Goal: Information Seeking & Learning: Learn about a topic

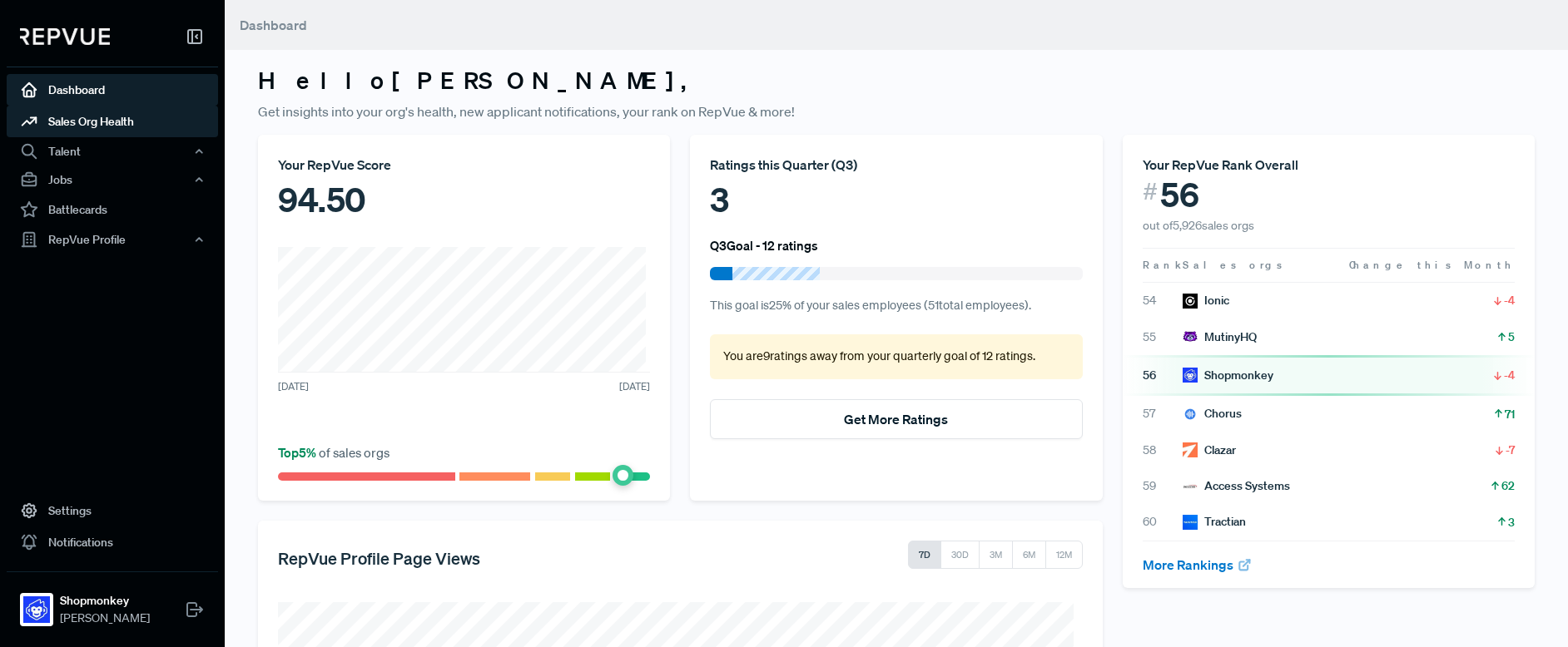
click at [91, 122] on link "Sales Org Health" at bounding box center [112, 121] width 212 height 32
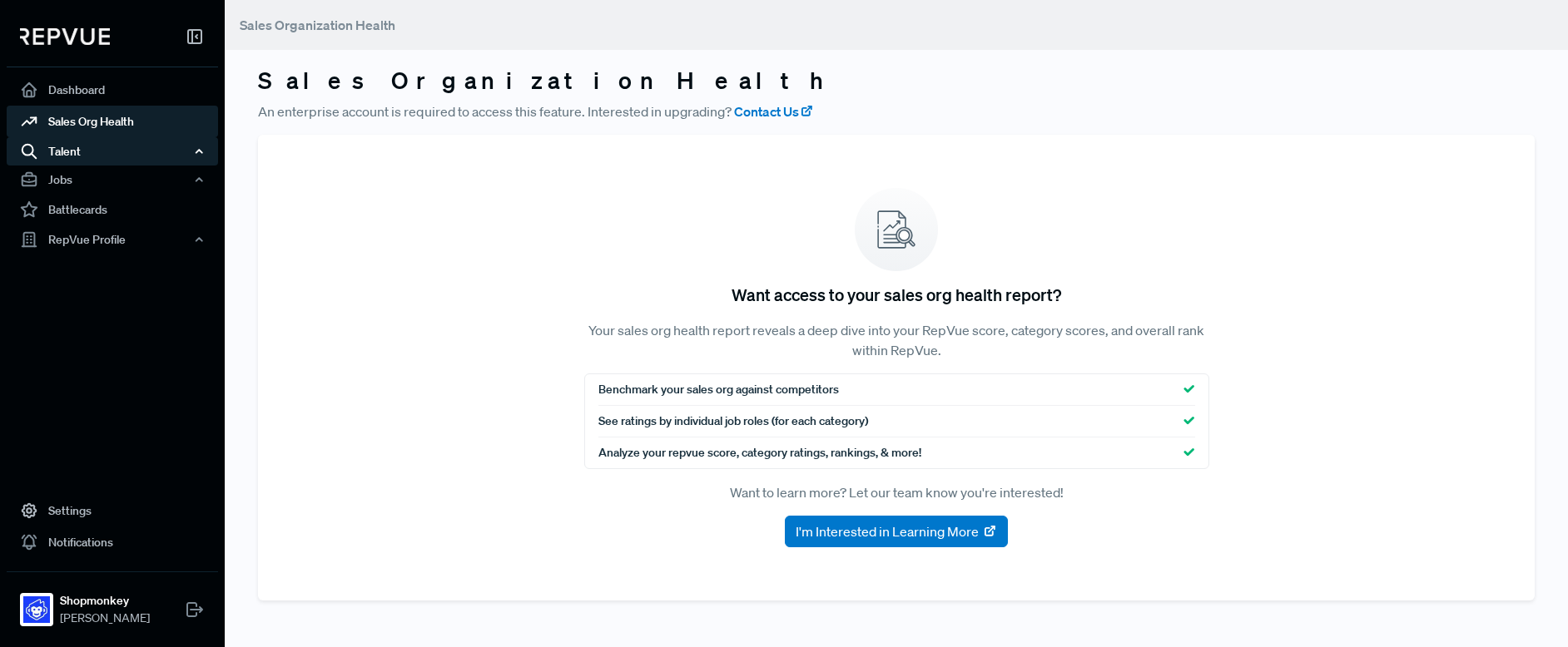
click at [67, 156] on div "Talent" at bounding box center [112, 151] width 212 height 28
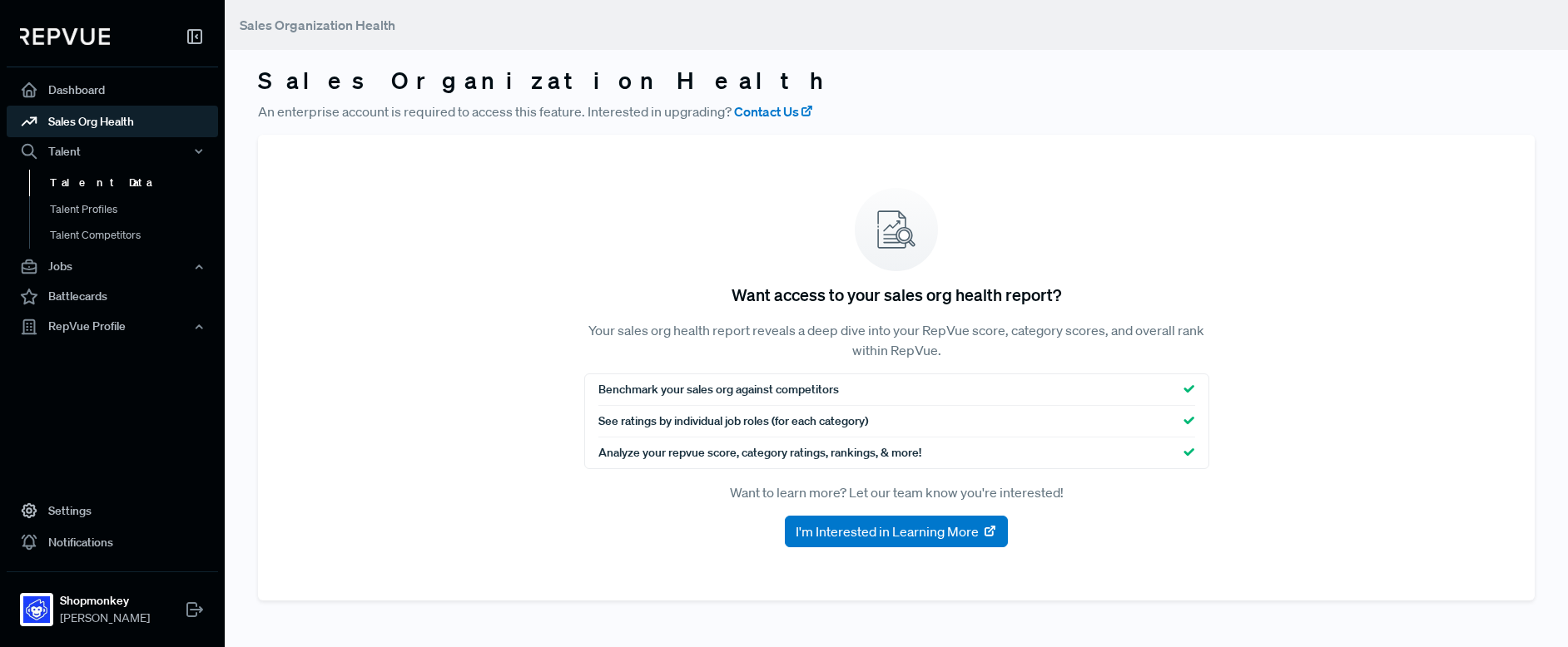
click at [66, 182] on link "Talent Data" at bounding box center [134, 183] width 212 height 27
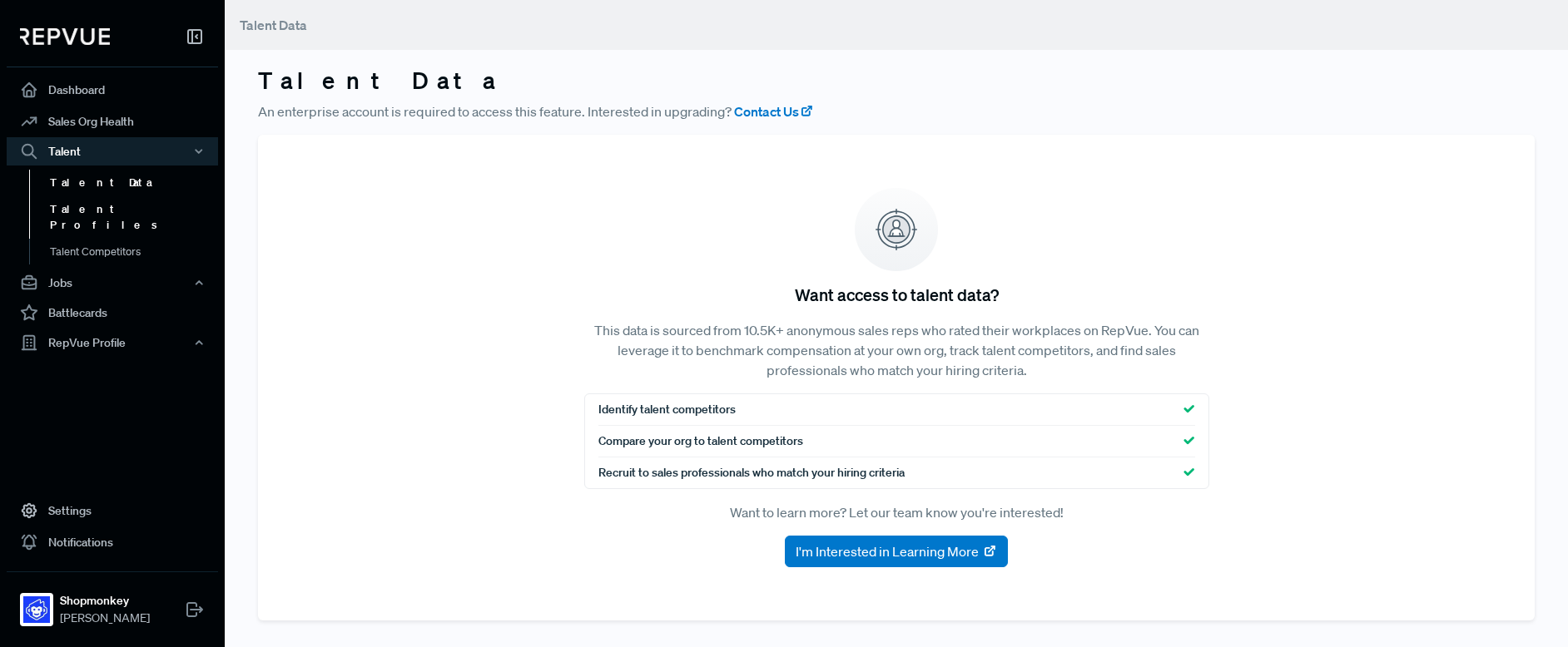
click at [73, 212] on link "Talent Profiles" at bounding box center [134, 218] width 212 height 43
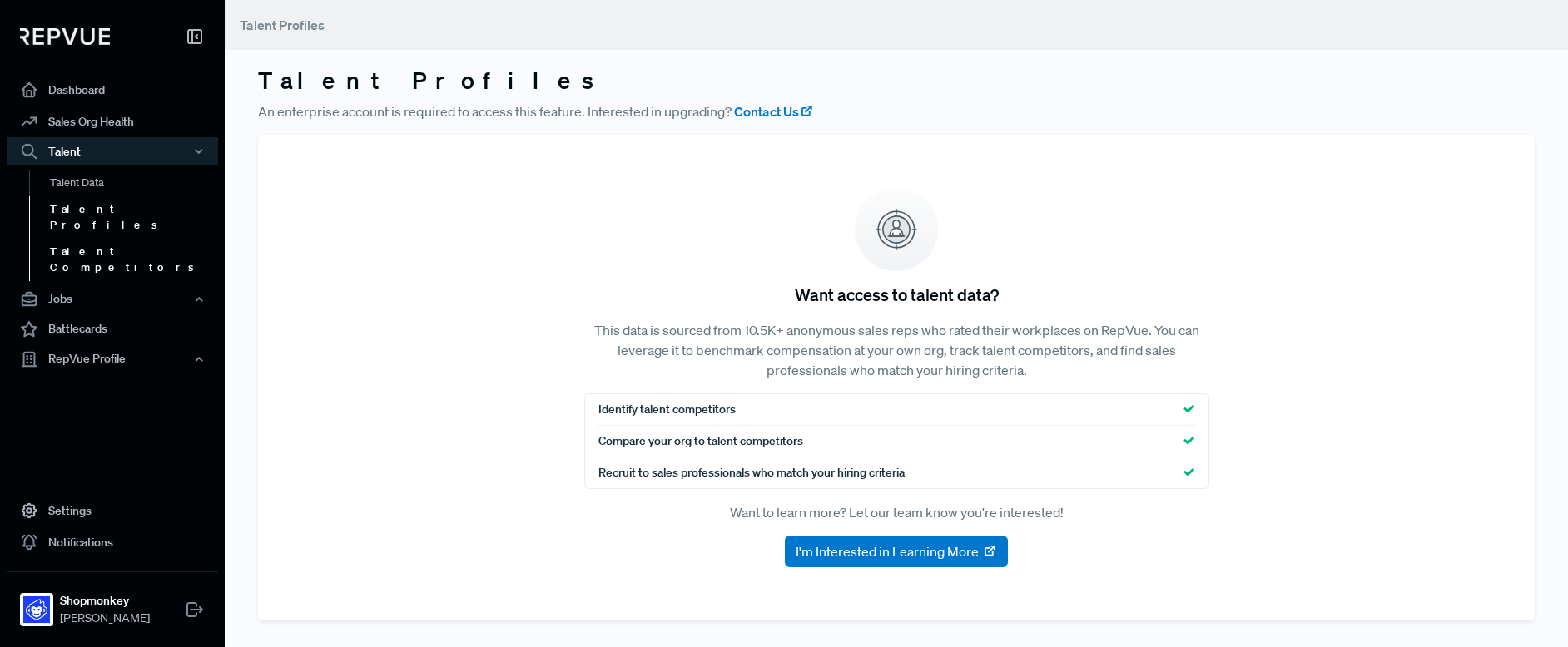
click at [89, 239] on link "Talent Competitors" at bounding box center [134, 259] width 212 height 43
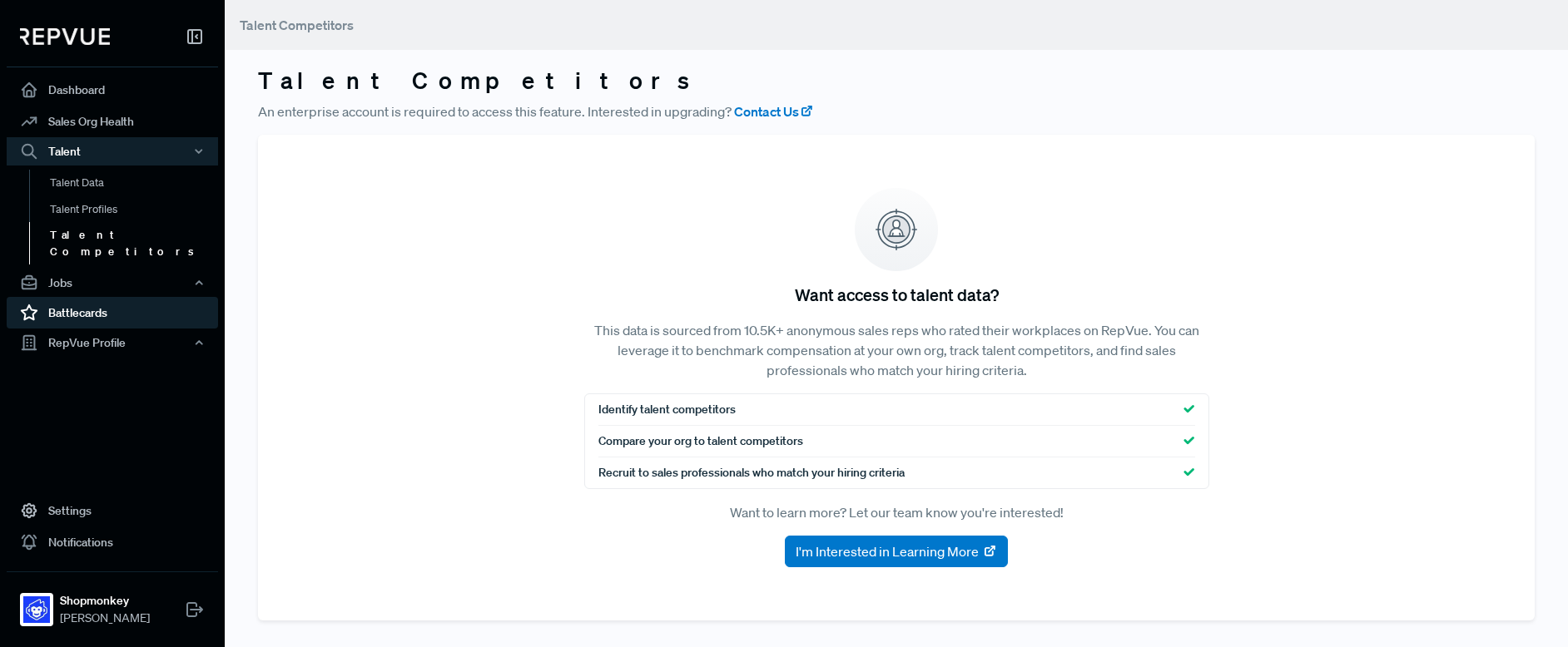
click at [75, 300] on link "Battlecards" at bounding box center [112, 313] width 212 height 32
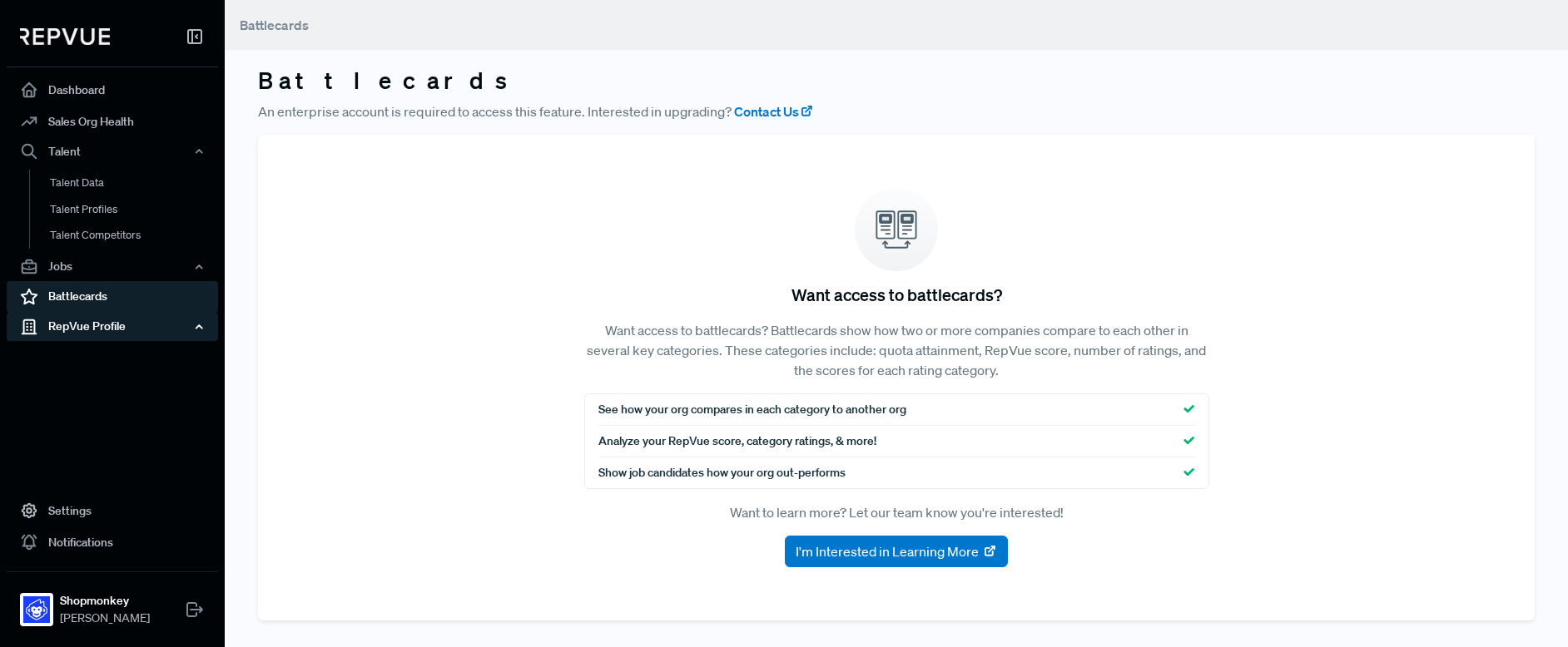
click at [70, 325] on div "RepVue Profile" at bounding box center [112, 327] width 212 height 28
click at [100, 356] on link "Profile Overview" at bounding box center [134, 366] width 212 height 43
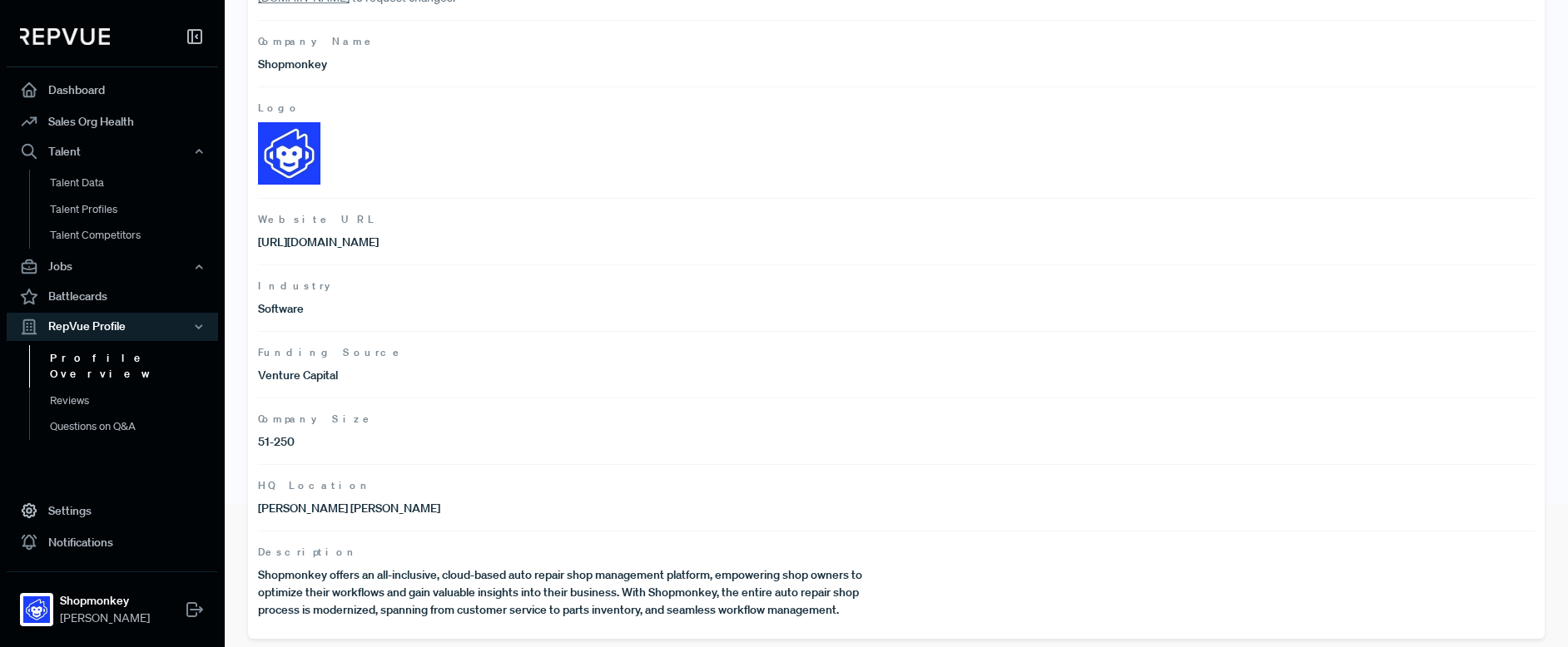
scroll to position [148, 0]
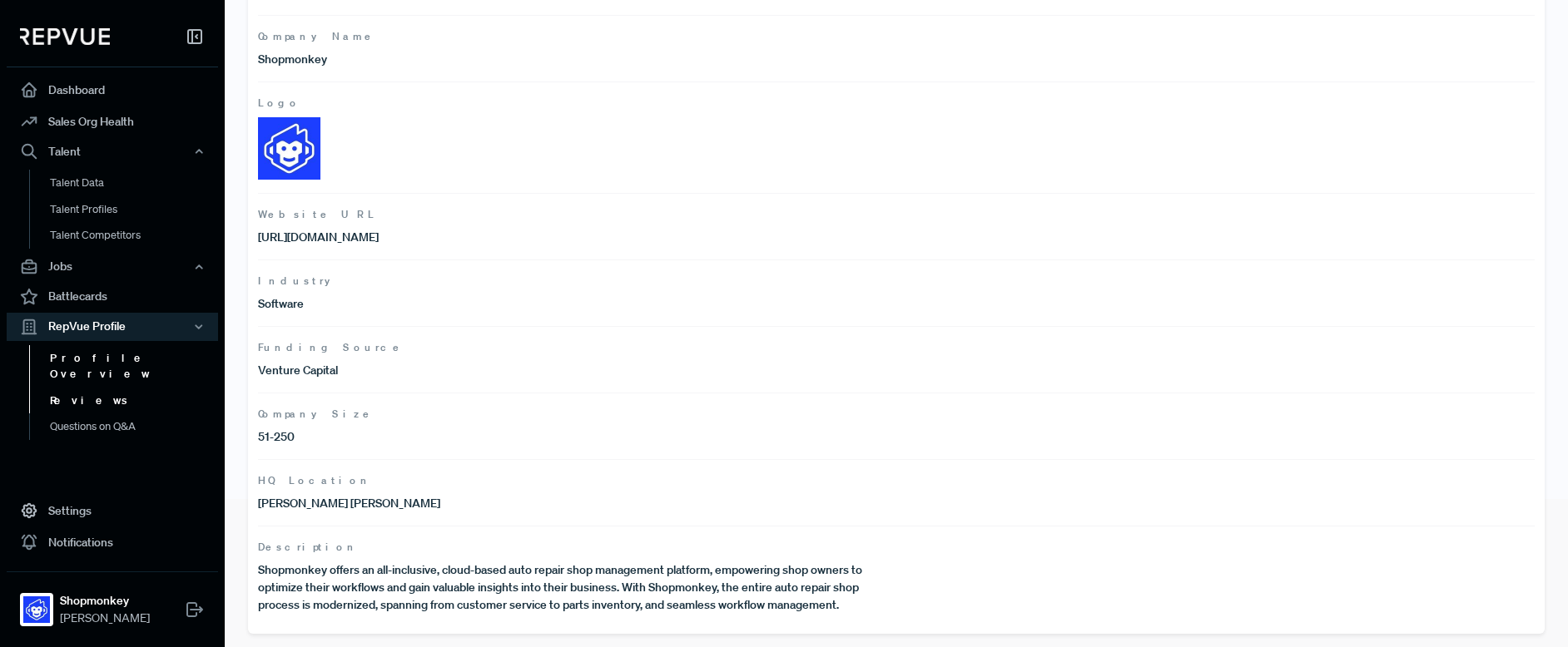
click at [75, 388] on link "Reviews" at bounding box center [134, 401] width 212 height 27
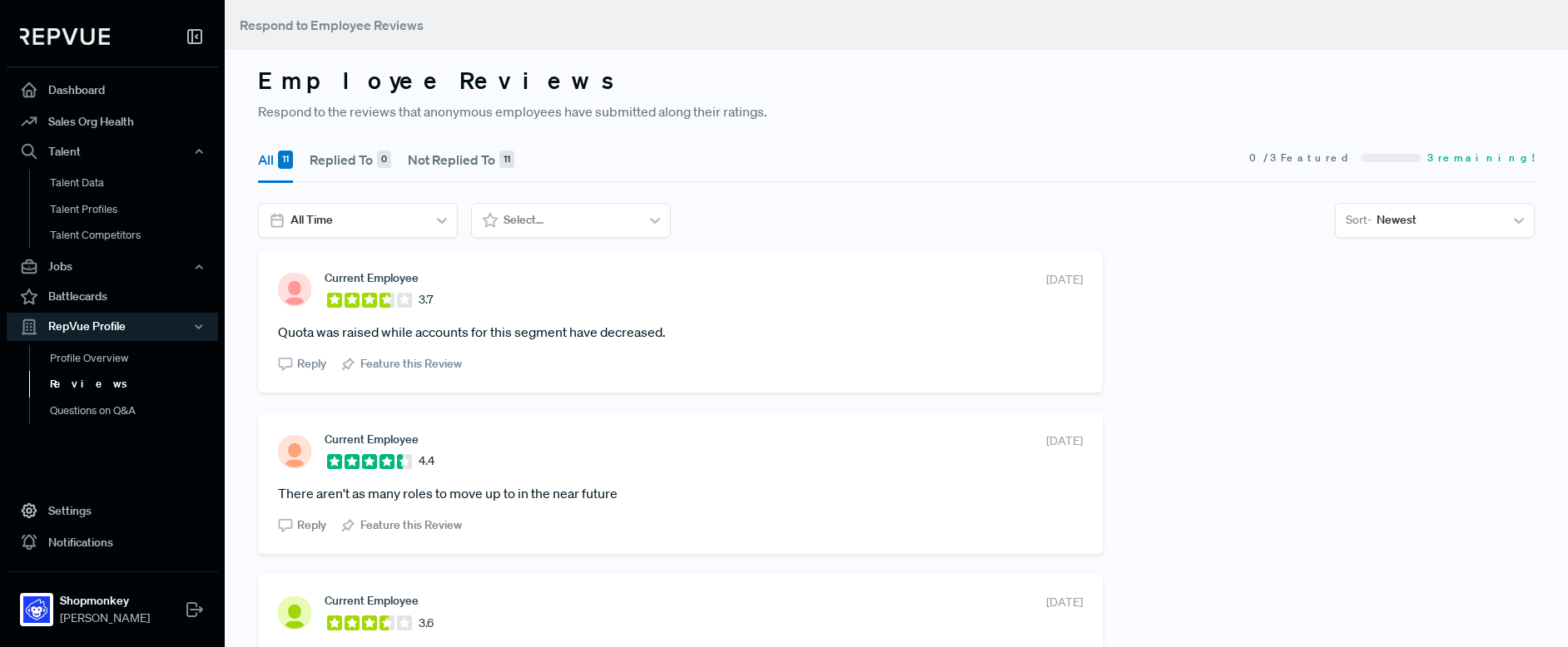
click at [374, 297] on icon at bounding box center [370, 300] width 13 height 12
click at [356, 273] on span "Current Employee" at bounding box center [372, 277] width 94 height 13
click at [450, 339] on article "Quota was raised while accounts for this segment have decreased." at bounding box center [681, 332] width 805 height 20
click at [565, 335] on article "Quota was raised while accounts for this segment have decreased." at bounding box center [681, 332] width 805 height 20
click at [345, 280] on span "Current Employee" at bounding box center [372, 277] width 94 height 13
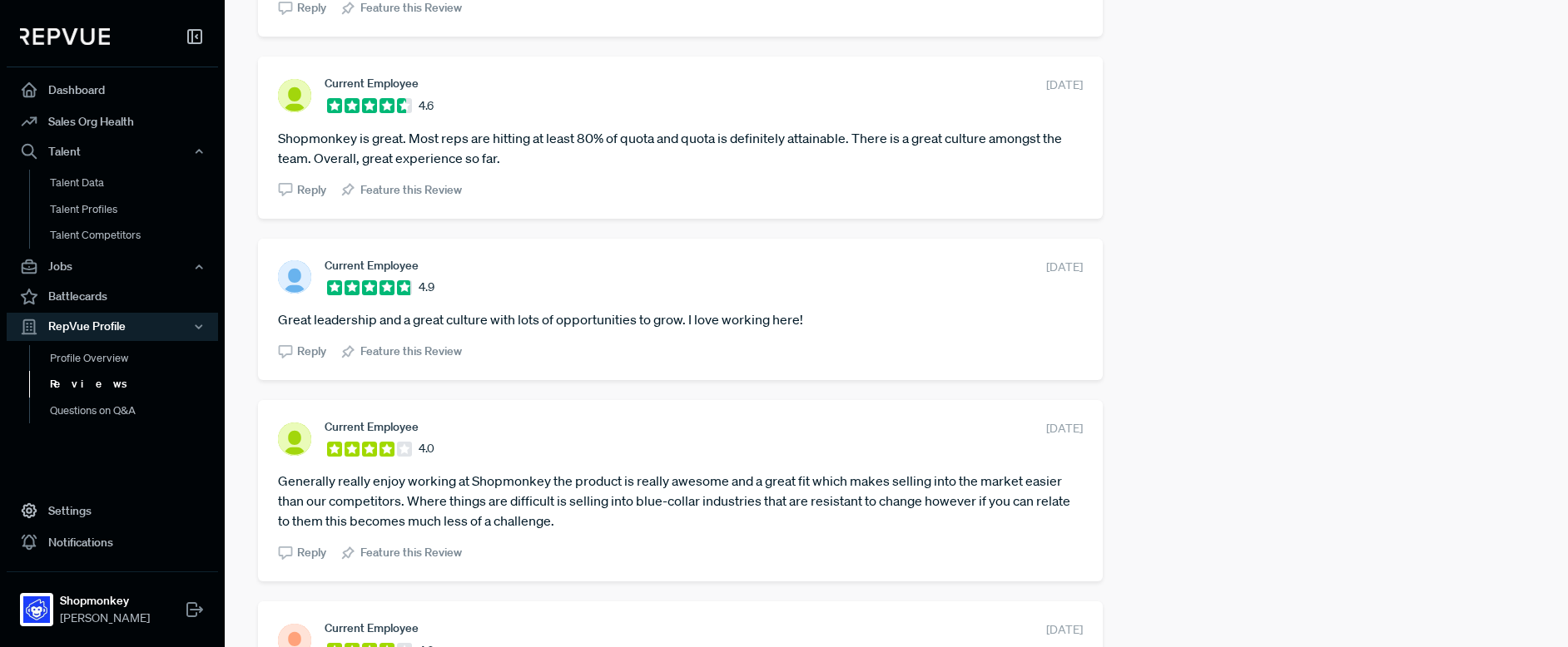
scroll to position [842, 0]
click at [577, 326] on article "Great leadership and a great culture with lots of opportunities to grow. I love…" at bounding box center [681, 319] width 805 height 20
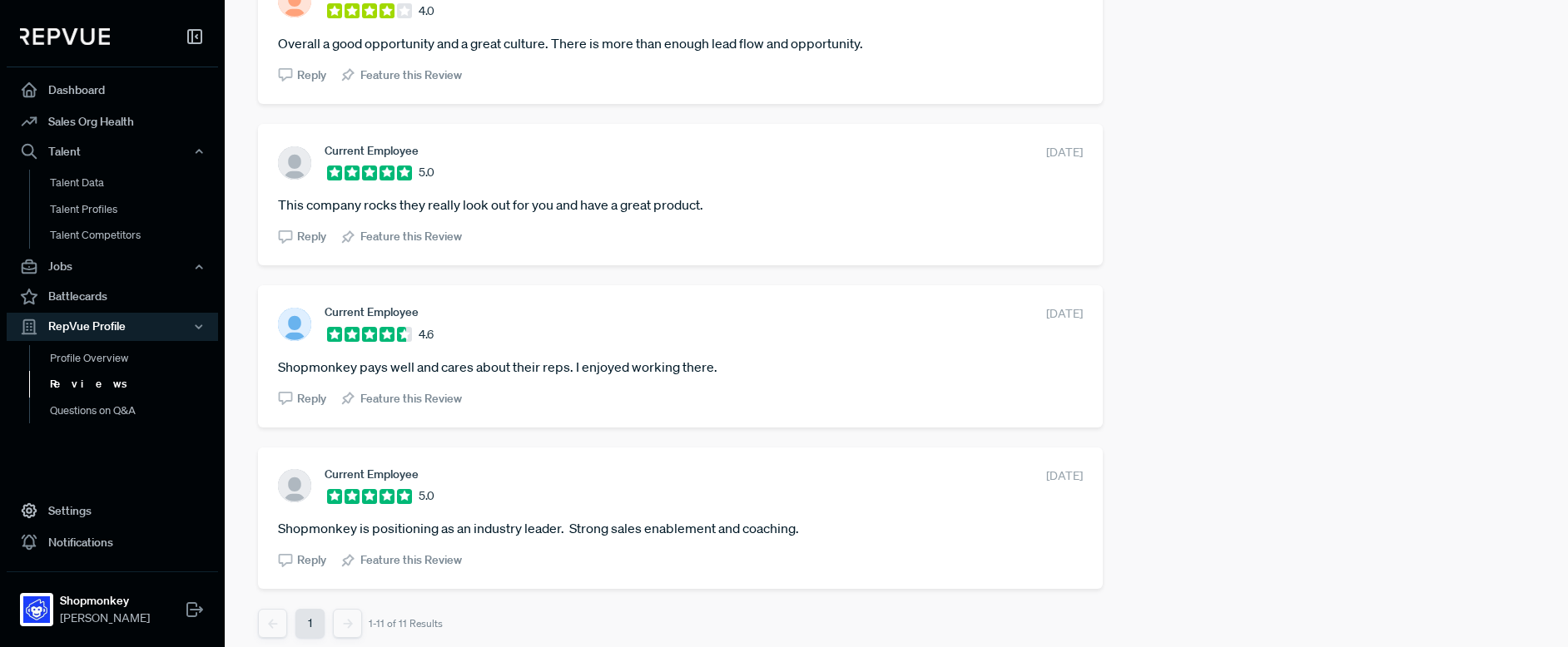
scroll to position [1492, 0]
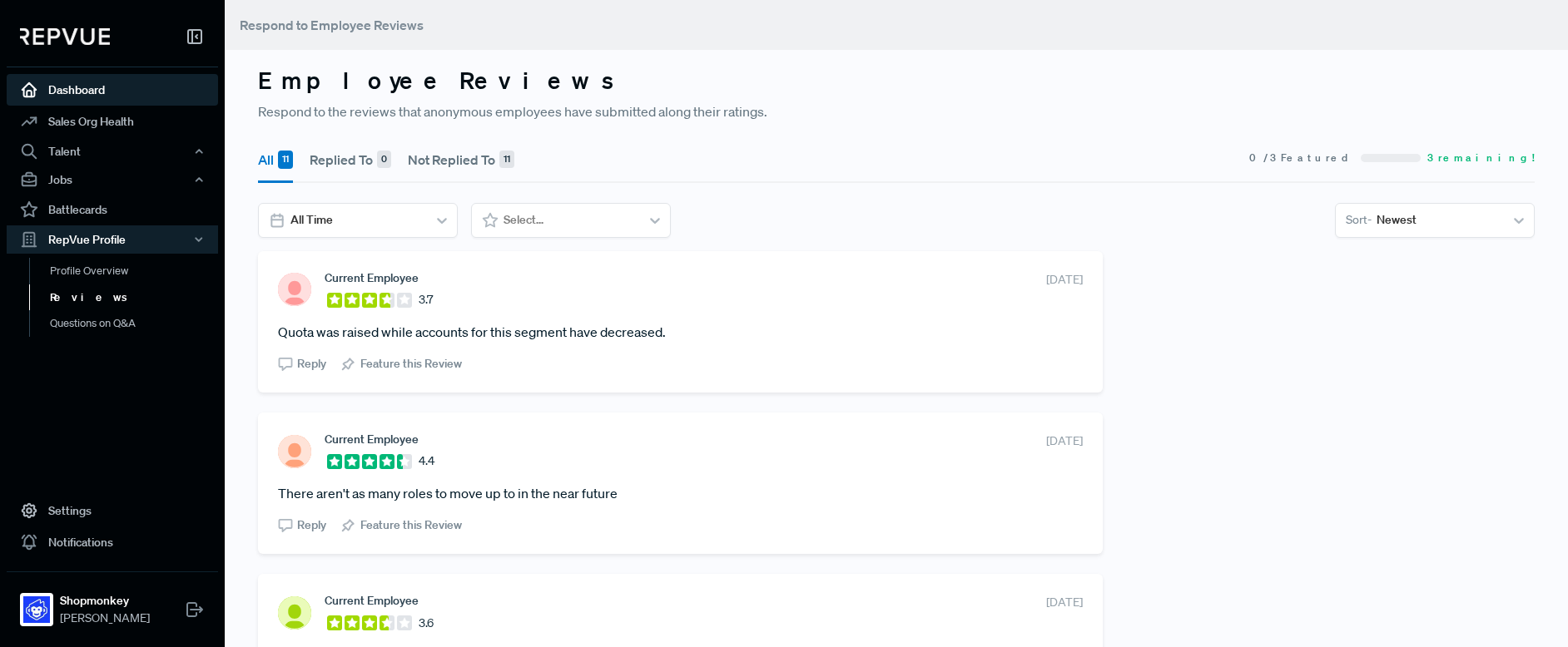
click at [84, 87] on link "Dashboard" at bounding box center [112, 90] width 212 height 32
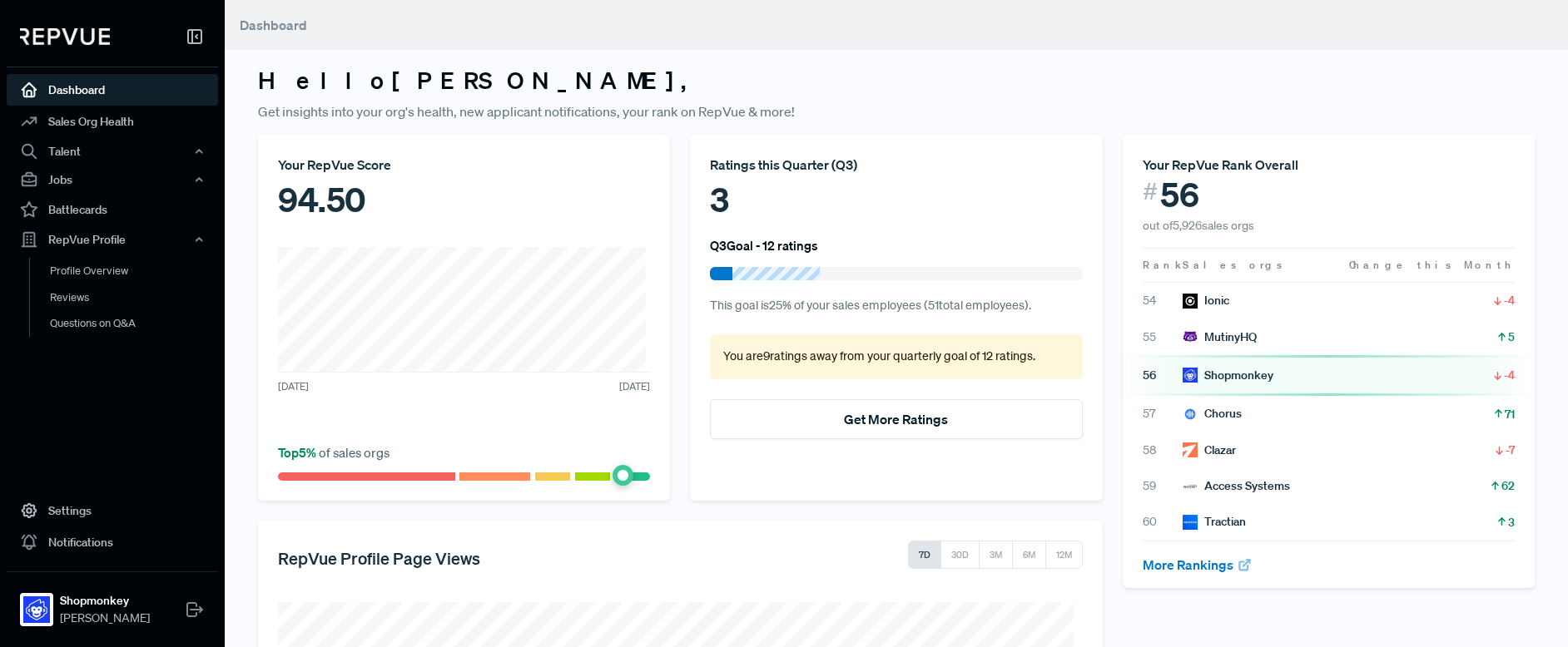
click at [65, 34] on img at bounding box center [65, 36] width 89 height 17
click at [65, 33] on img at bounding box center [65, 36] width 89 height 17
click at [200, 33] on icon at bounding box center [195, 37] width 20 height 20
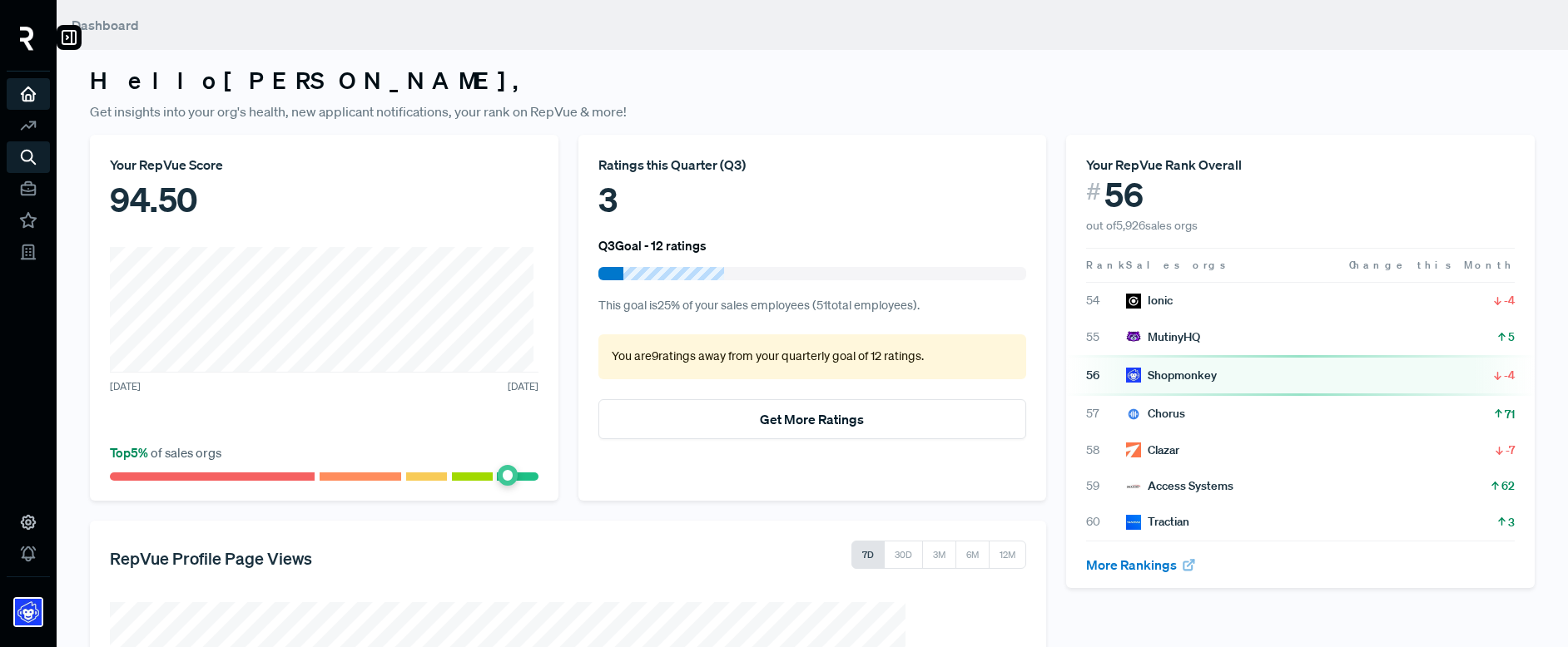
click at [32, 30] on img at bounding box center [27, 39] width 14 height 24
click at [28, 33] on img at bounding box center [27, 39] width 14 height 24
